Goal: Navigation & Orientation: Find specific page/section

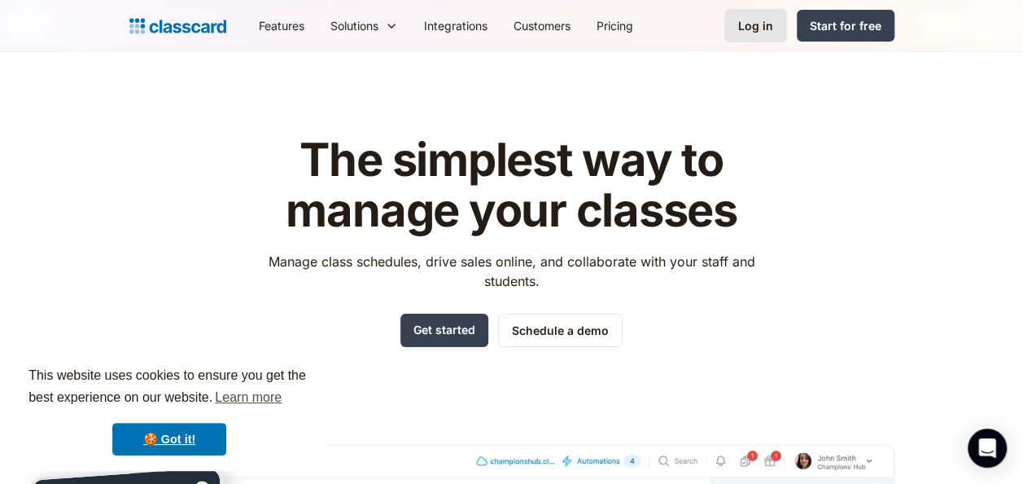
click at [742, 25] on div "Log in" at bounding box center [755, 25] width 35 height 17
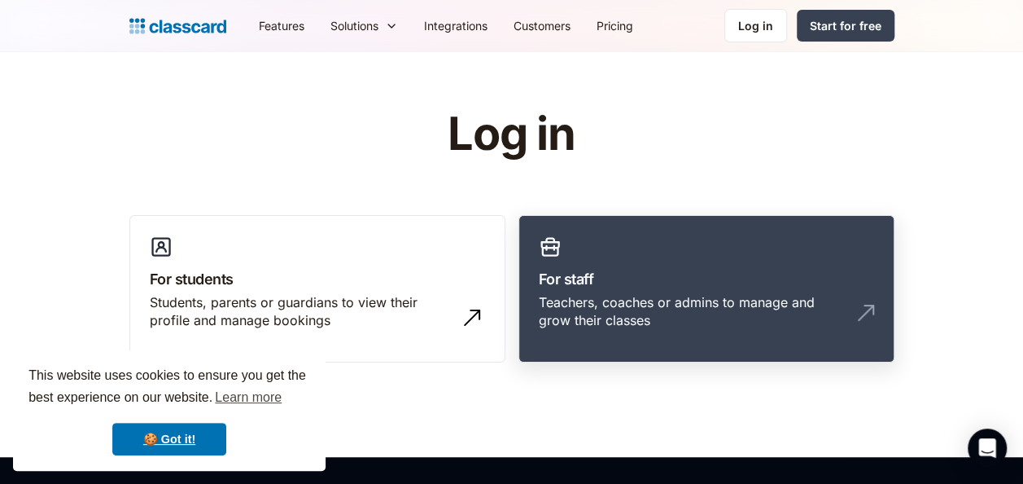
click at [594, 282] on h3 "For staff" at bounding box center [706, 279] width 335 height 22
